Goal: Transaction & Acquisition: Purchase product/service

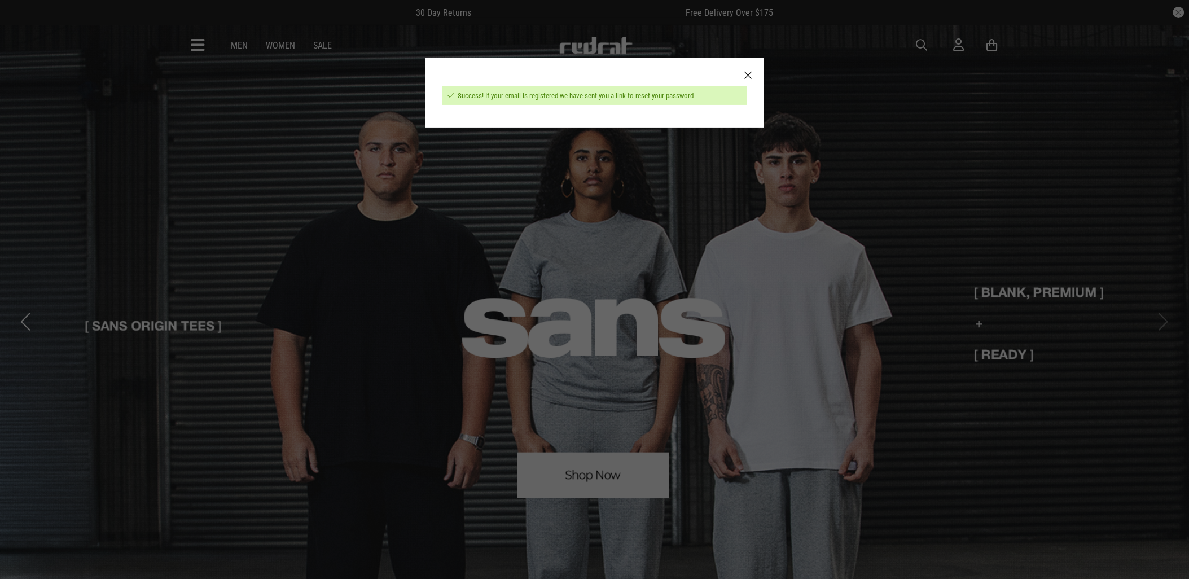
click at [749, 74] on div at bounding box center [748, 75] width 31 height 35
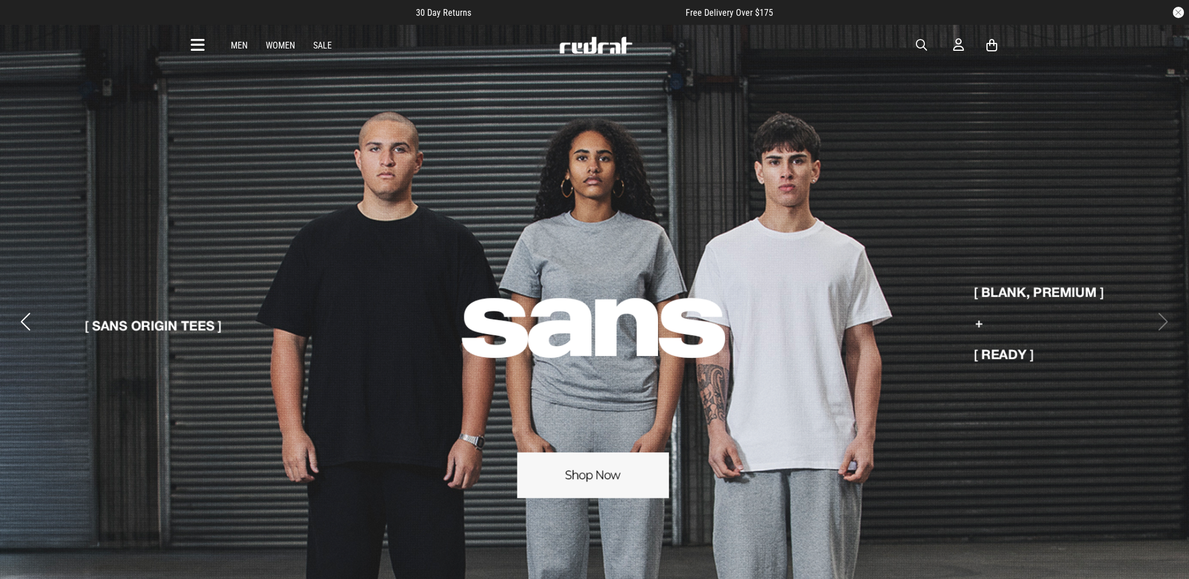
click at [926, 41] on span "button" at bounding box center [921, 45] width 11 height 14
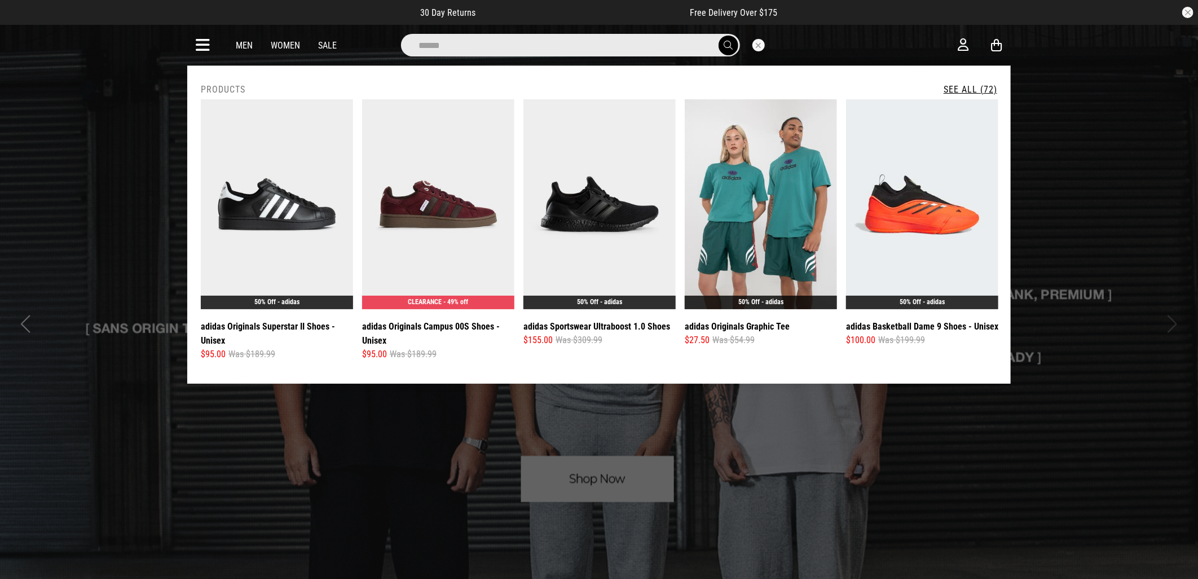
type input "******"
click at [719, 36] on button "submit" at bounding box center [729, 46] width 20 height 20
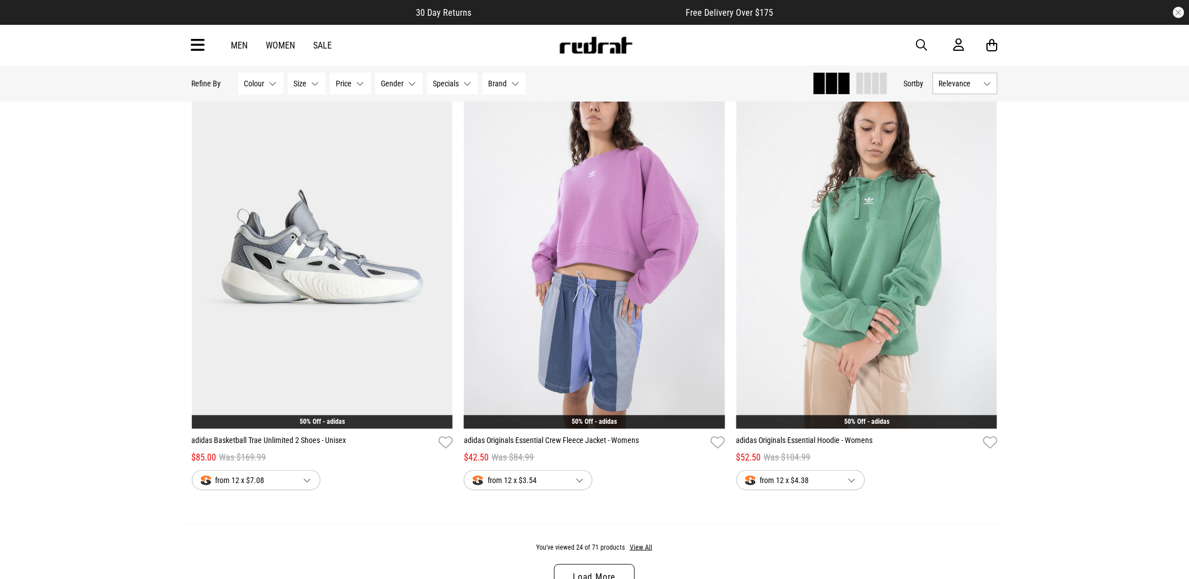
scroll to position [3385, 0]
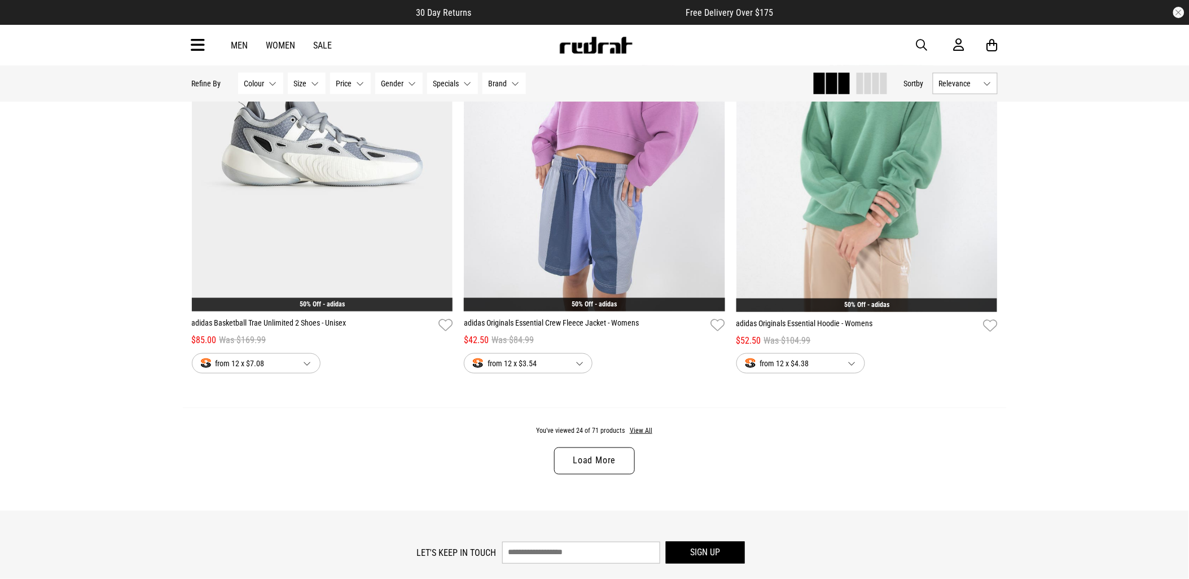
click at [587, 465] on link "Load More" at bounding box center [594, 460] width 80 height 27
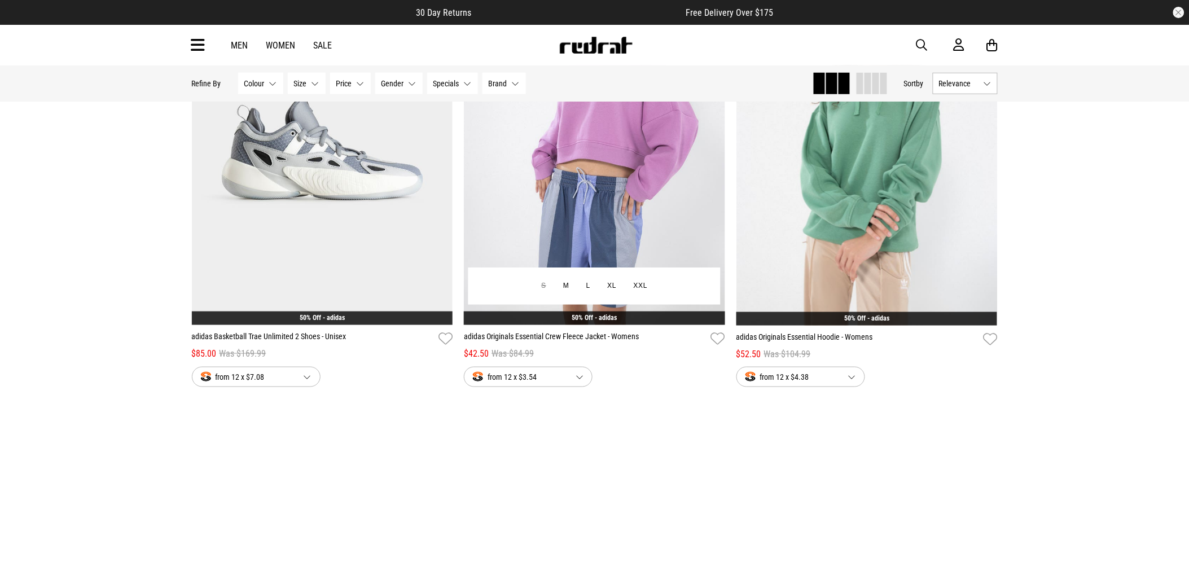
scroll to position [3399, 0]
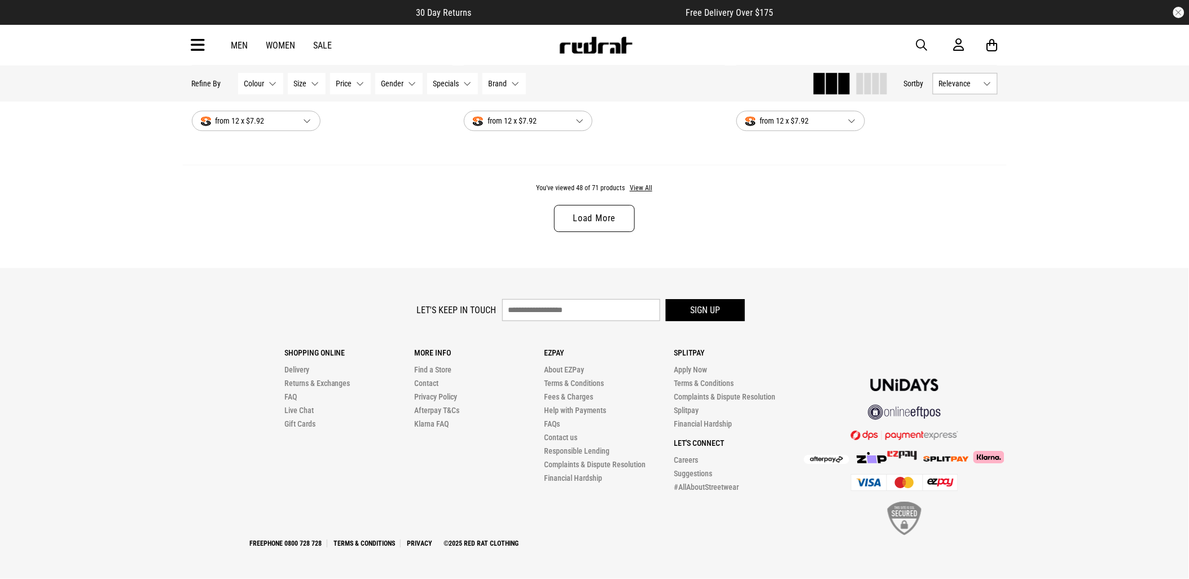
click at [604, 209] on link "Load More" at bounding box center [594, 218] width 80 height 27
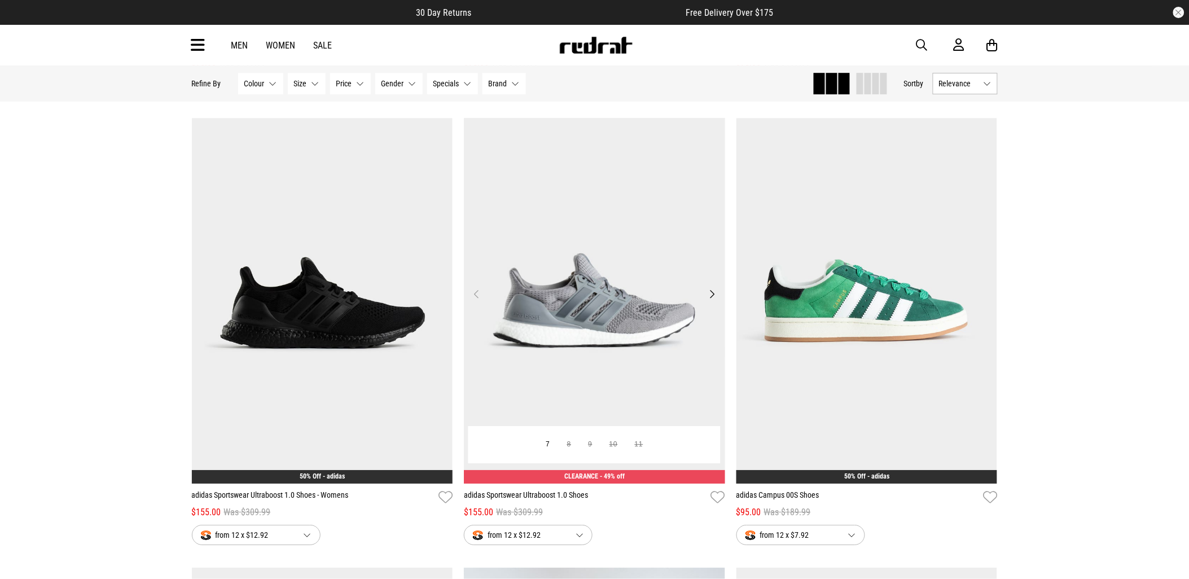
scroll to position [7253, 0]
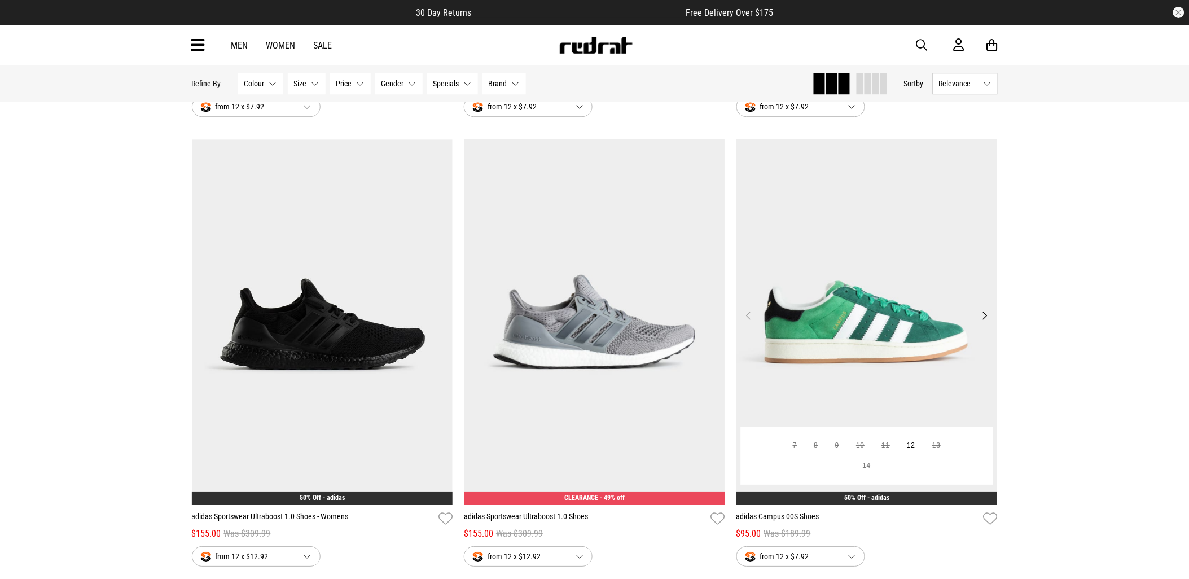
click at [821, 331] on img at bounding box center [866, 322] width 261 height 366
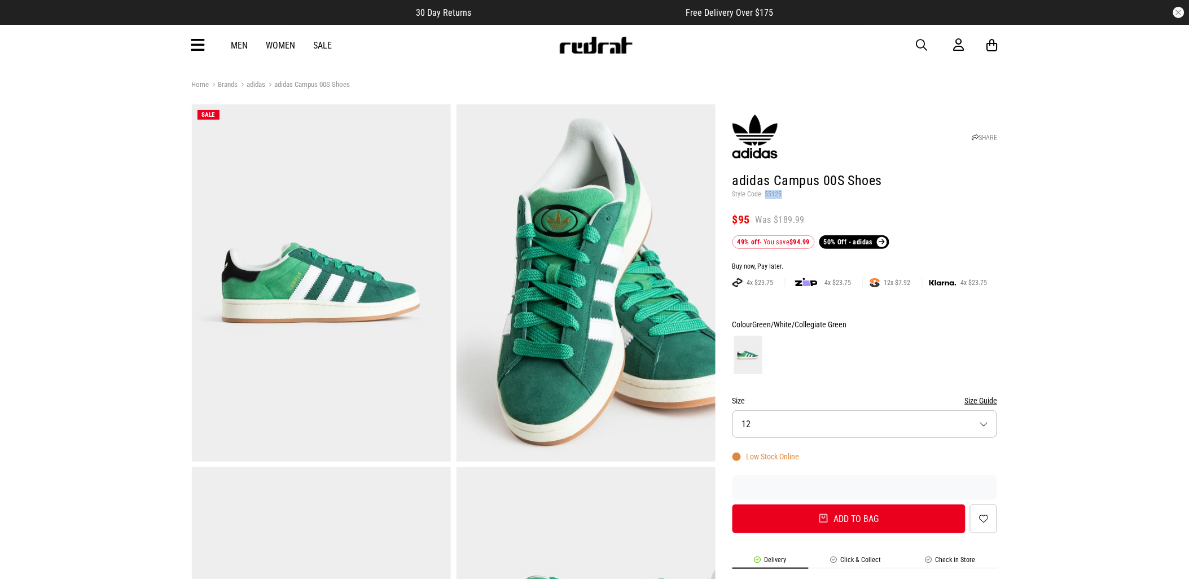
drag, startPoint x: 786, startPoint y: 199, endPoint x: 764, endPoint y: 199, distance: 22.0
click at [764, 199] on p "Style Code: 55125" at bounding box center [864, 194] width 265 height 9
copy p "55125"
